Goal: Transaction & Acquisition: Purchase product/service

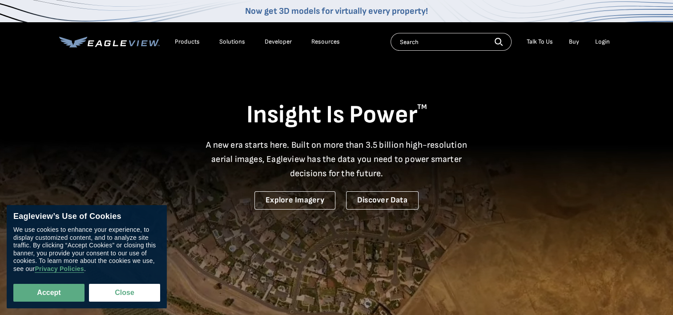
click at [602, 44] on div "Login" at bounding box center [602, 42] width 15 height 8
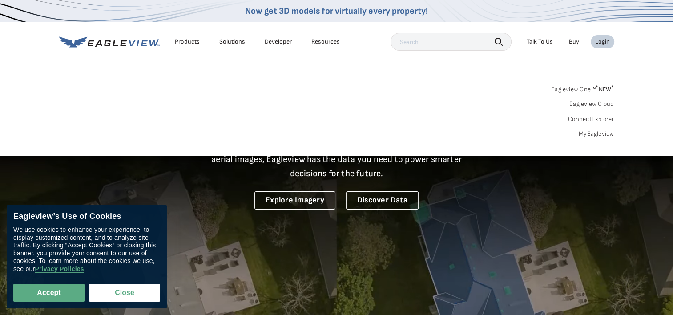
click at [591, 135] on link "MyEagleview" at bounding box center [597, 134] width 36 height 8
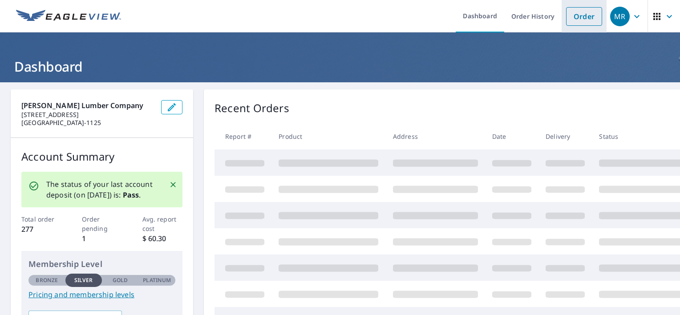
click at [571, 14] on link "Order" at bounding box center [584, 16] width 36 height 19
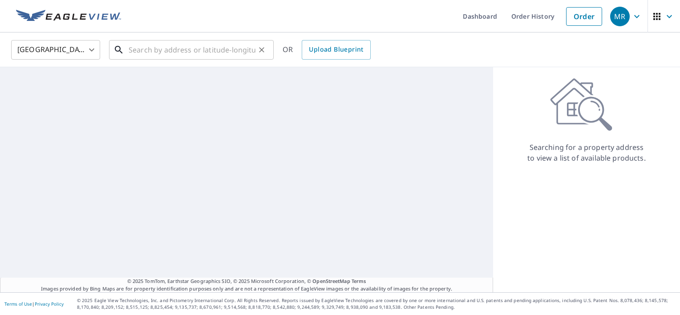
click at [219, 49] on input "text" at bounding box center [192, 49] width 127 height 25
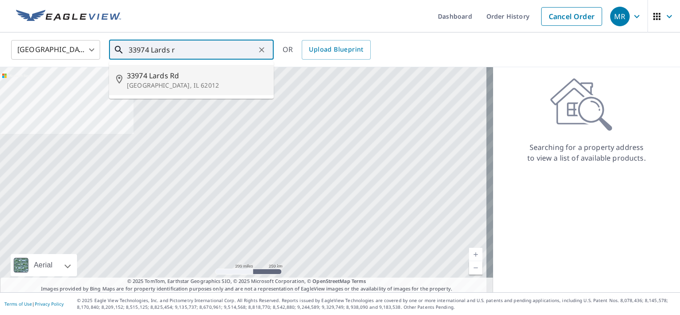
click at [147, 84] on p "[GEOGRAPHIC_DATA], IL 62012" at bounding box center [197, 85] width 140 height 9
type input "[STREET_ADDRESS]"
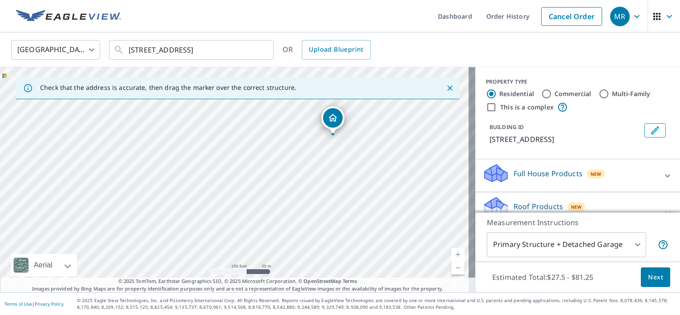
drag, startPoint x: 347, startPoint y: 187, endPoint x: 377, endPoint y: 122, distance: 71.5
click at [377, 122] on div "[STREET_ADDRESS]" at bounding box center [237, 179] width 475 height 225
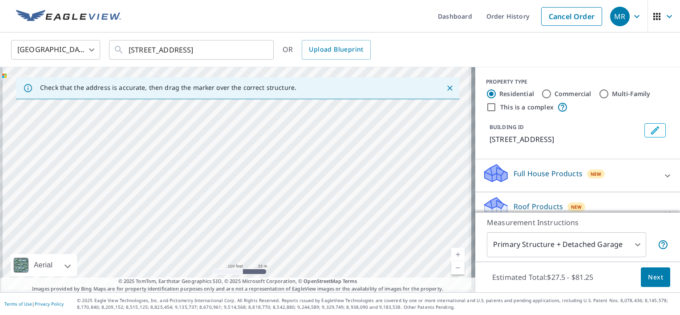
drag, startPoint x: 307, startPoint y: 213, endPoint x: 349, endPoint y: 168, distance: 61.4
click at [349, 168] on div "[STREET_ADDRESS]" at bounding box center [237, 179] width 475 height 225
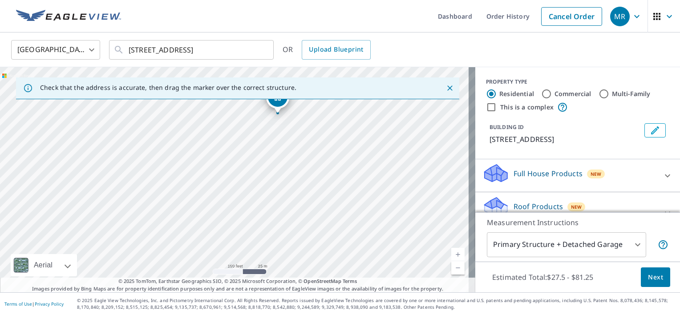
drag, startPoint x: 369, startPoint y: 166, endPoint x: 330, endPoint y: 224, distance: 69.2
click at [330, 224] on div "[STREET_ADDRESS]" at bounding box center [237, 179] width 475 height 225
drag, startPoint x: 385, startPoint y: 173, endPoint x: 361, endPoint y: 250, distance: 81.1
click at [361, 250] on div "[STREET_ADDRESS]" at bounding box center [237, 179] width 475 height 225
drag, startPoint x: 342, startPoint y: 228, endPoint x: 330, endPoint y: 157, distance: 72.7
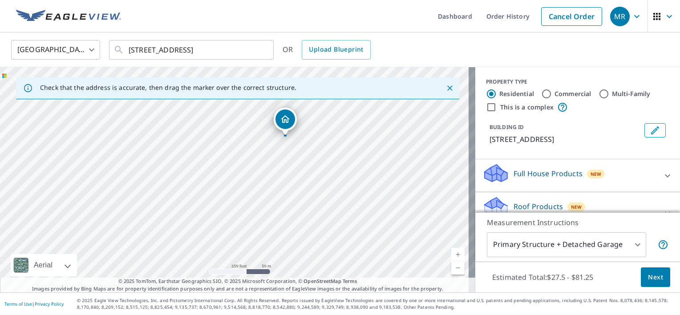
click at [330, 157] on div "[STREET_ADDRESS]" at bounding box center [237, 179] width 475 height 225
drag, startPoint x: 336, startPoint y: 207, endPoint x: 334, endPoint y: 166, distance: 40.1
click at [334, 166] on div "[STREET_ADDRESS]" at bounding box center [237, 179] width 475 height 225
drag, startPoint x: 331, startPoint y: 146, endPoint x: 339, endPoint y: 195, distance: 50.6
click at [339, 195] on div "[STREET_ADDRESS]" at bounding box center [237, 179] width 475 height 225
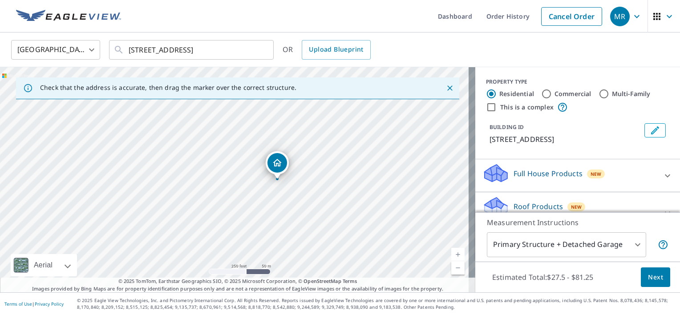
drag, startPoint x: 316, startPoint y: 171, endPoint x: 303, endPoint y: 207, distance: 38.7
click at [303, 207] on div "[STREET_ADDRESS]" at bounding box center [237, 179] width 475 height 225
click at [622, 12] on div "MR" at bounding box center [620, 17] width 20 height 20
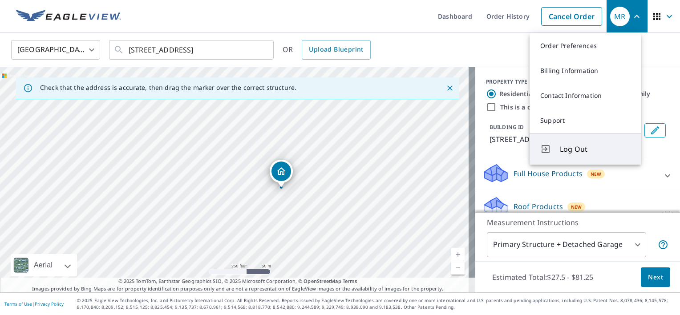
click at [558, 151] on button "Log Out" at bounding box center [585, 149] width 111 height 32
